Goal: Transaction & Acquisition: Obtain resource

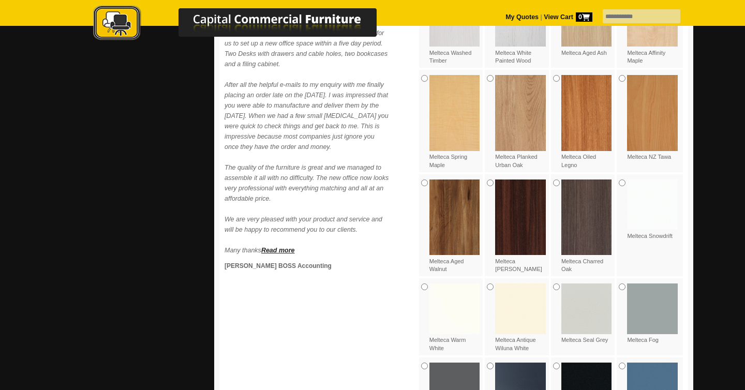
scroll to position [646, 0]
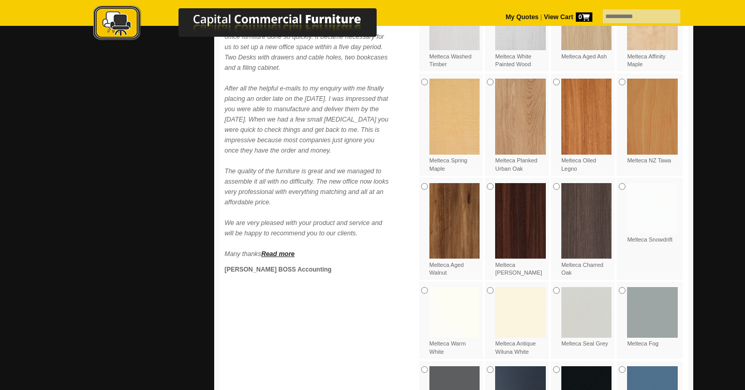
click at [585, 206] on img at bounding box center [586, 220] width 51 height 75
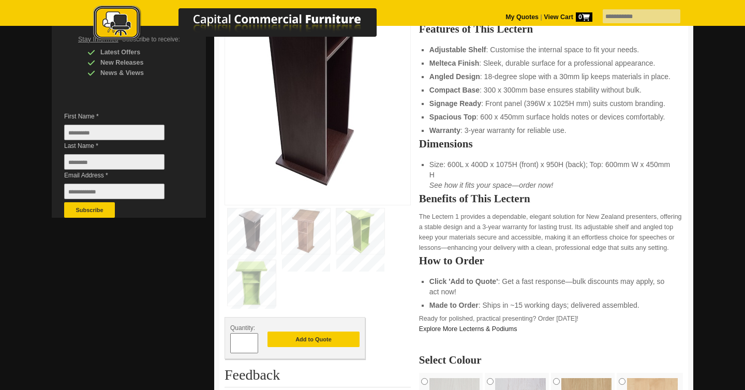
scroll to position [236, 0]
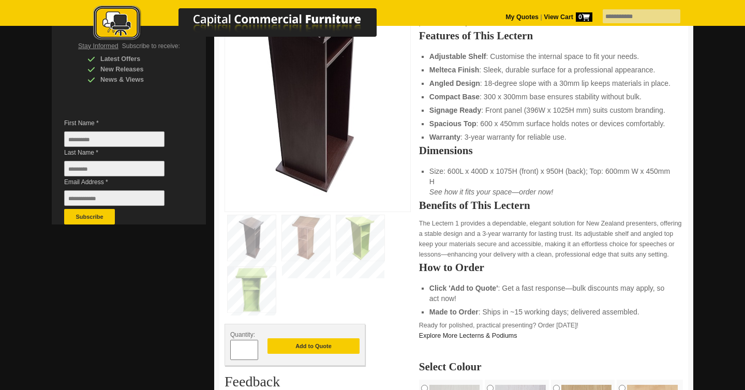
click at [303, 235] on img at bounding box center [306, 237] width 48 height 45
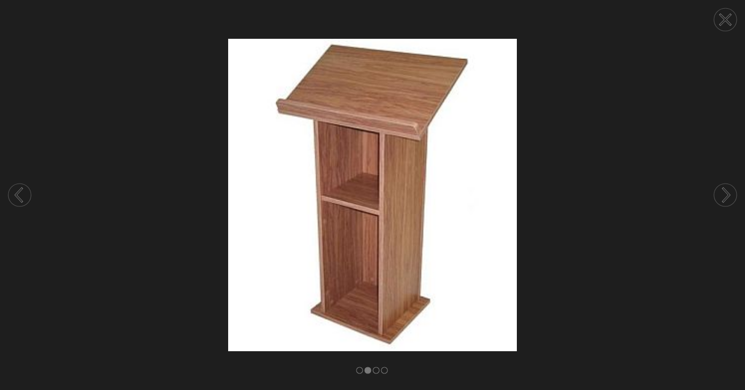
click at [724, 197] on circle at bounding box center [724, 195] width 23 height 23
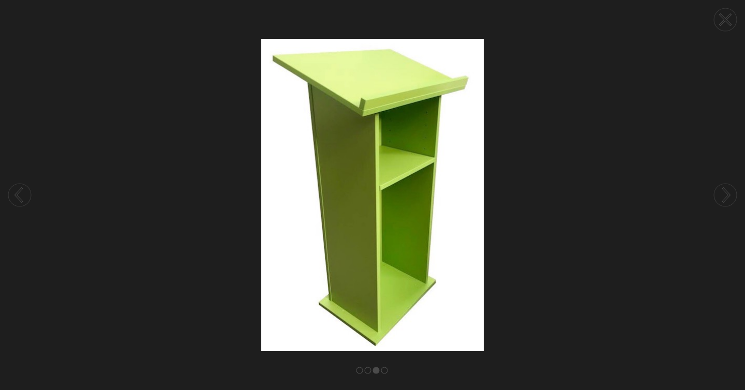
click at [724, 197] on circle at bounding box center [724, 195] width 23 height 23
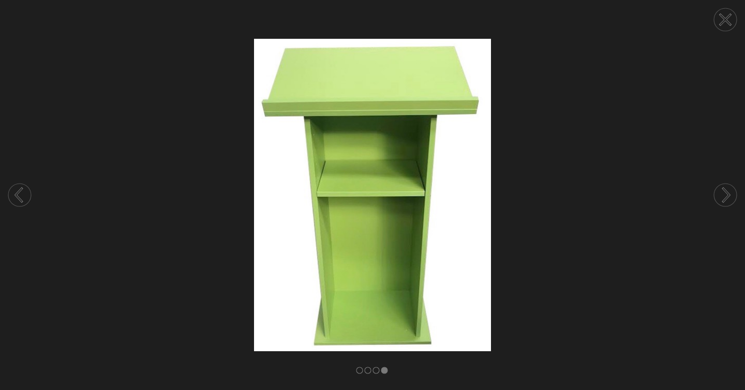
click at [724, 197] on circle at bounding box center [724, 195] width 23 height 23
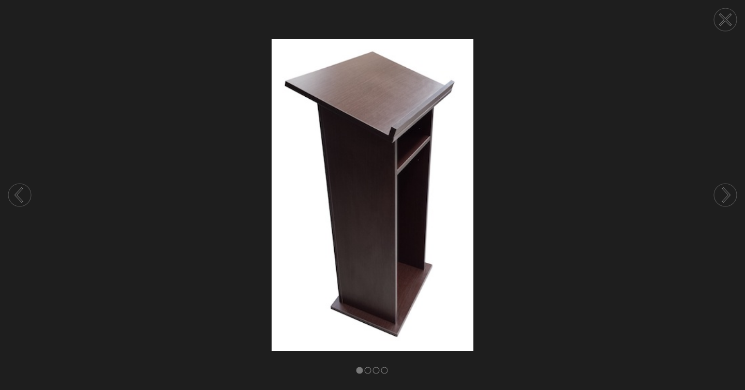
click at [724, 197] on circle at bounding box center [724, 195] width 23 height 23
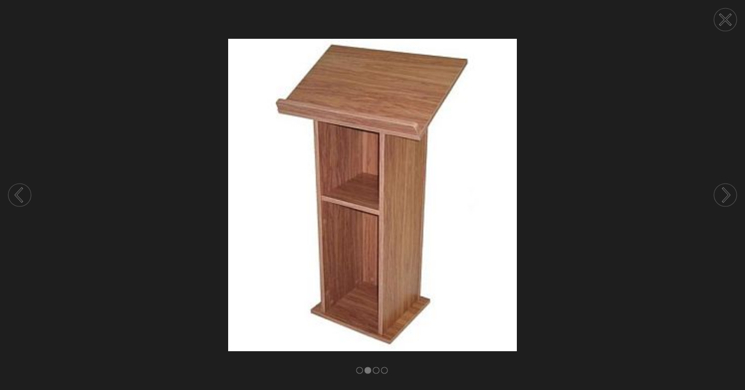
click at [724, 197] on circle at bounding box center [724, 195] width 23 height 23
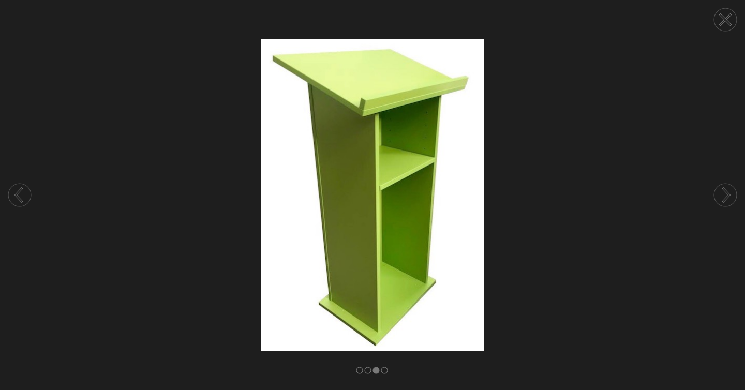
click at [723, 18] on icon at bounding box center [725, 19] width 10 height 10
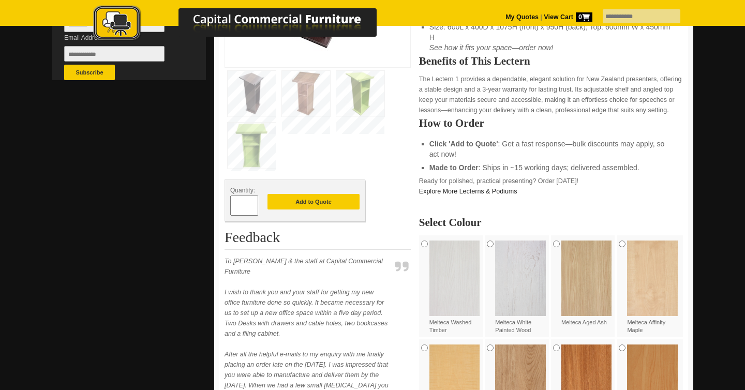
scroll to position [382, 0]
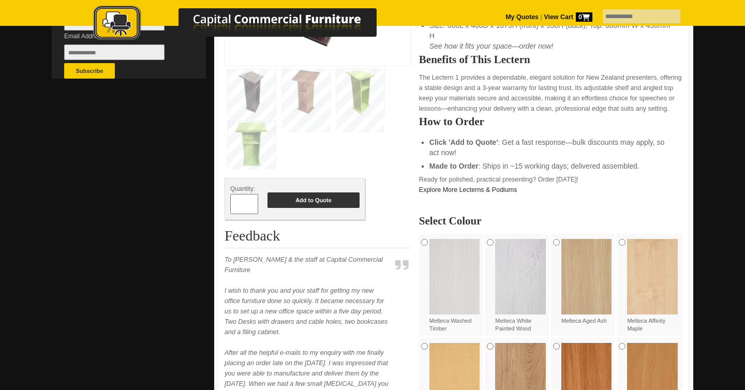
click at [320, 200] on button "Add to Quote" at bounding box center [313, 200] width 92 height 16
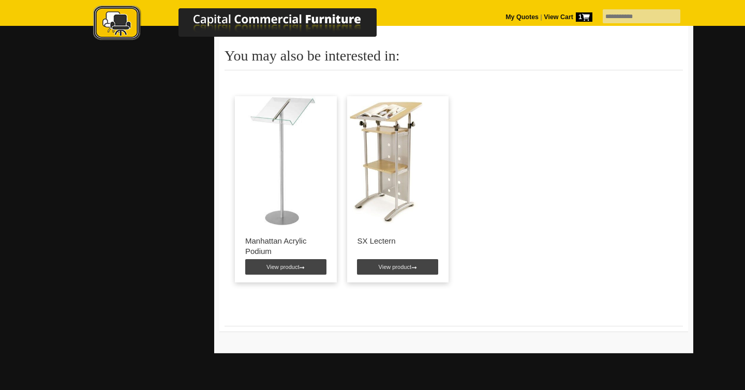
scroll to position [1381, 0]
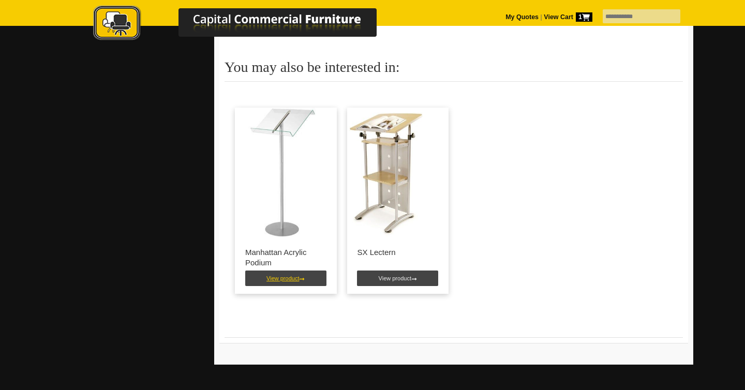
click at [293, 277] on link "View product" at bounding box center [285, 278] width 81 height 16
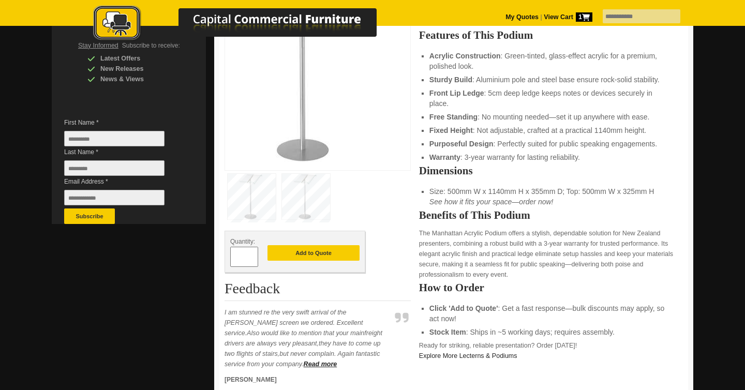
scroll to position [239, 0]
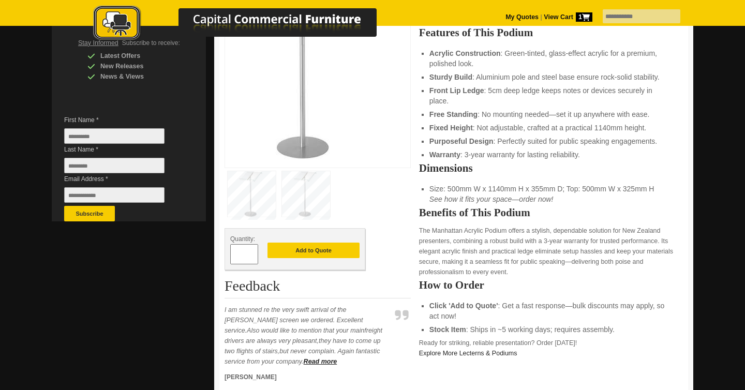
click at [294, 196] on img at bounding box center [306, 193] width 48 height 45
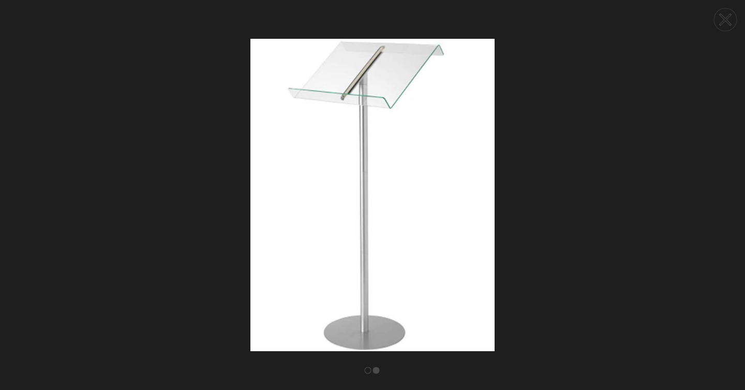
click at [724, 199] on icon at bounding box center [726, 195] width 6 height 13
click at [722, 18] on icon at bounding box center [725, 19] width 10 height 10
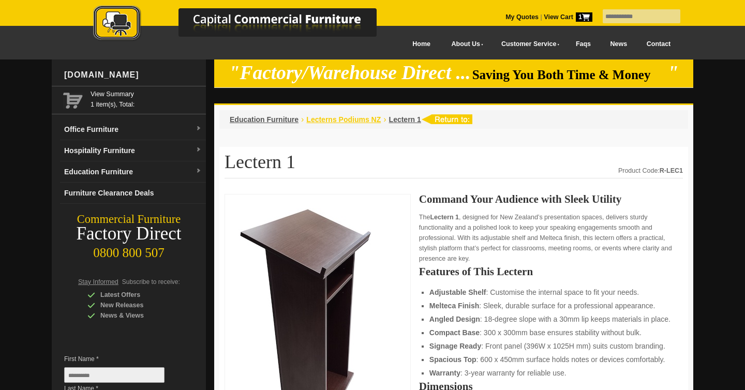
click at [364, 117] on span "Lecterns Podiums NZ" at bounding box center [343, 119] width 74 height 8
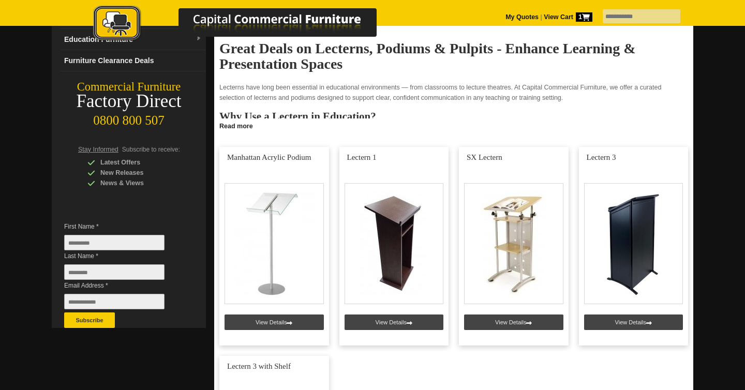
scroll to position [117, 0]
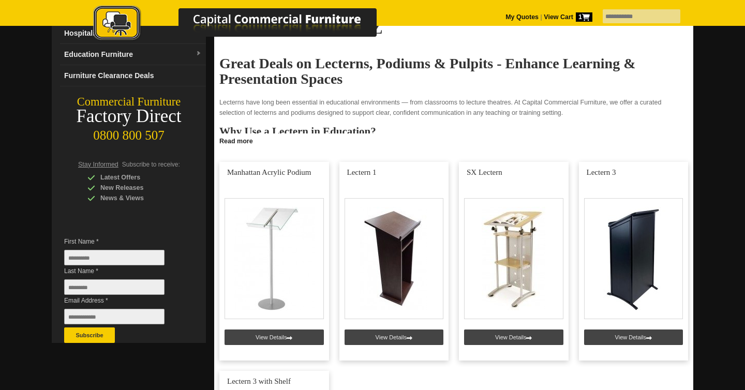
click at [578, 11] on div "My Quotes | View Cart 1" at bounding box center [553, 11] width 97 height 22
click at [556, 17] on strong "View Cart 1" at bounding box center [567, 16] width 49 height 7
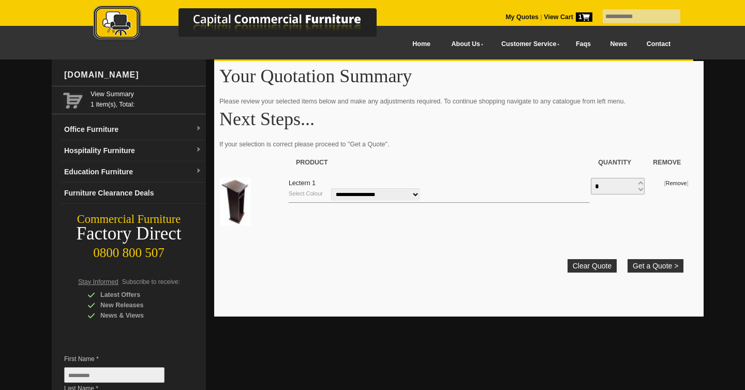
click at [642, 182] on input "*" at bounding box center [617, 186] width 54 height 17
click at [639, 184] on span at bounding box center [639, 183] width 4 height 8
type input "*"
click at [718, 237] on div at bounding box center [372, 263] width 745 height 409
click at [654, 266] on button "Get a Quote >" at bounding box center [655, 265] width 56 height 13
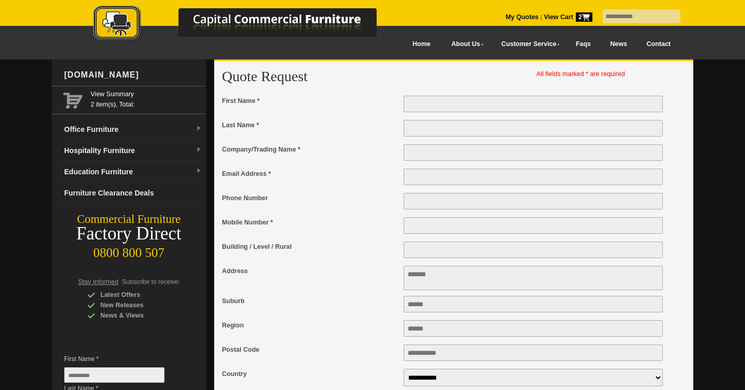
click at [454, 100] on input "First Name *" at bounding box center [532, 104] width 259 height 17
type input "****"
type input "******"
type input "**********"
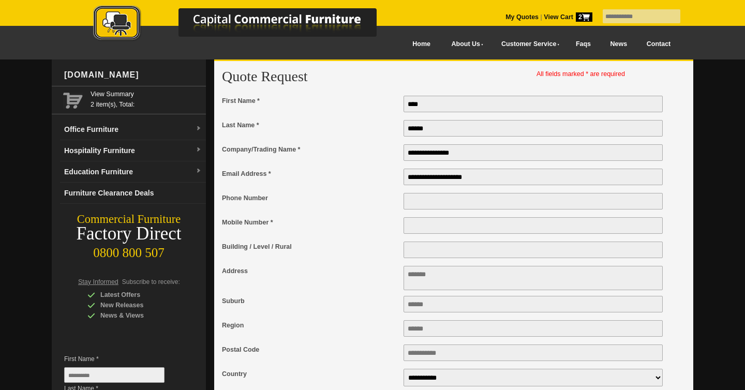
click at [436, 231] on input "Mobile Number *" at bounding box center [532, 225] width 259 height 17
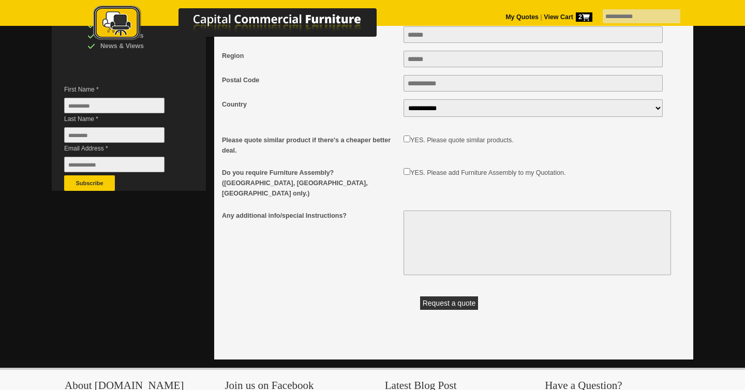
scroll to position [270, 0]
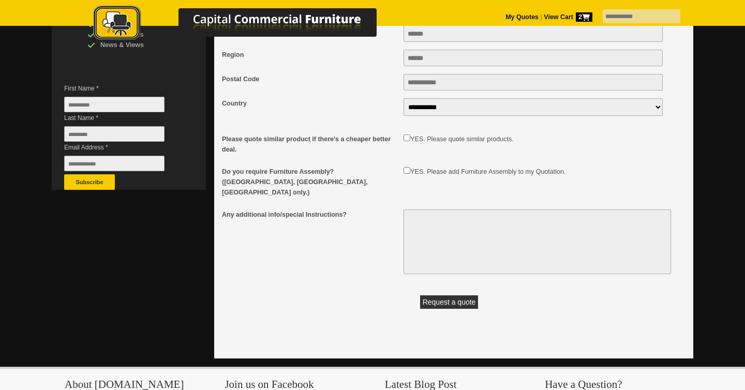
type input "**********"
click at [446, 297] on button "Request a quote" at bounding box center [449, 301] width 58 height 13
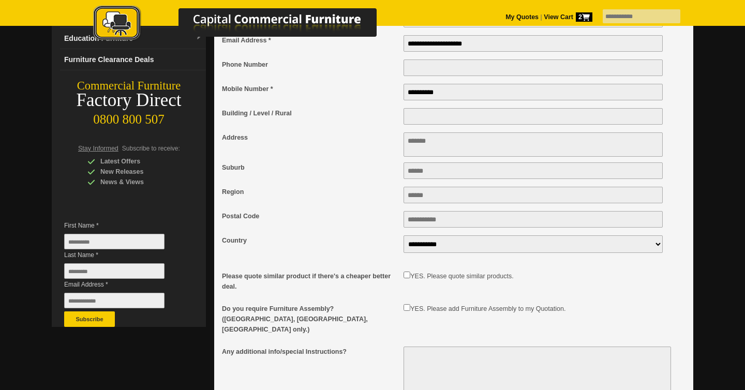
scroll to position [132, 0]
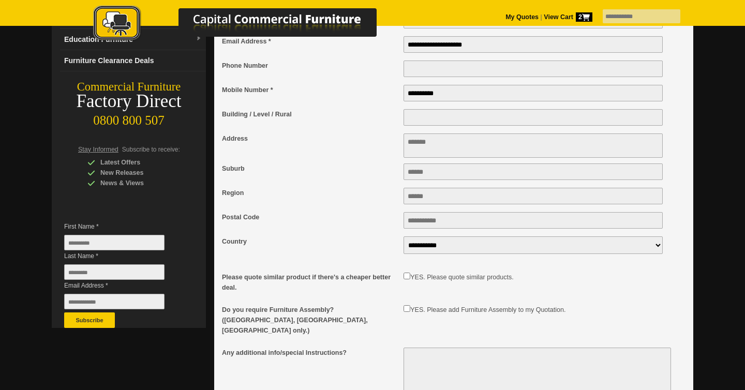
click at [438, 151] on textarea "Address" at bounding box center [532, 145] width 259 height 24
type textarea "**********"
type input "****"
click at [424, 201] on input "Region" at bounding box center [532, 196] width 259 height 17
type input "**********"
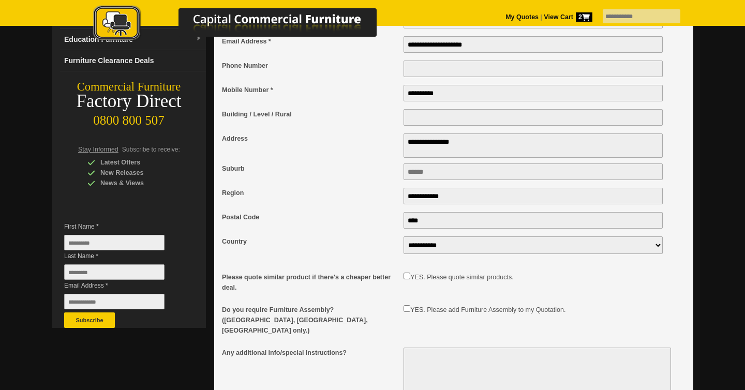
click at [681, 276] on div "**********" at bounding box center [453, 189] width 463 height 454
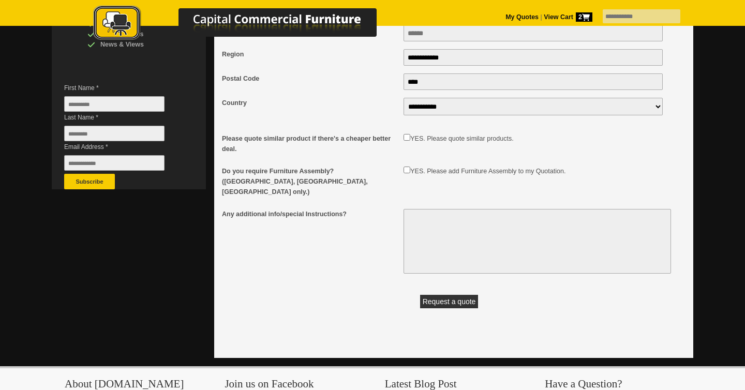
scroll to position [280, 0]
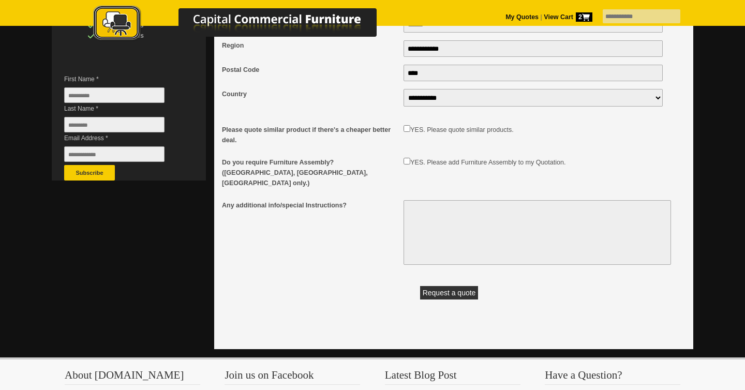
click at [461, 289] on button "Request a quote" at bounding box center [449, 292] width 58 height 13
